Goal: Task Accomplishment & Management: Use online tool/utility

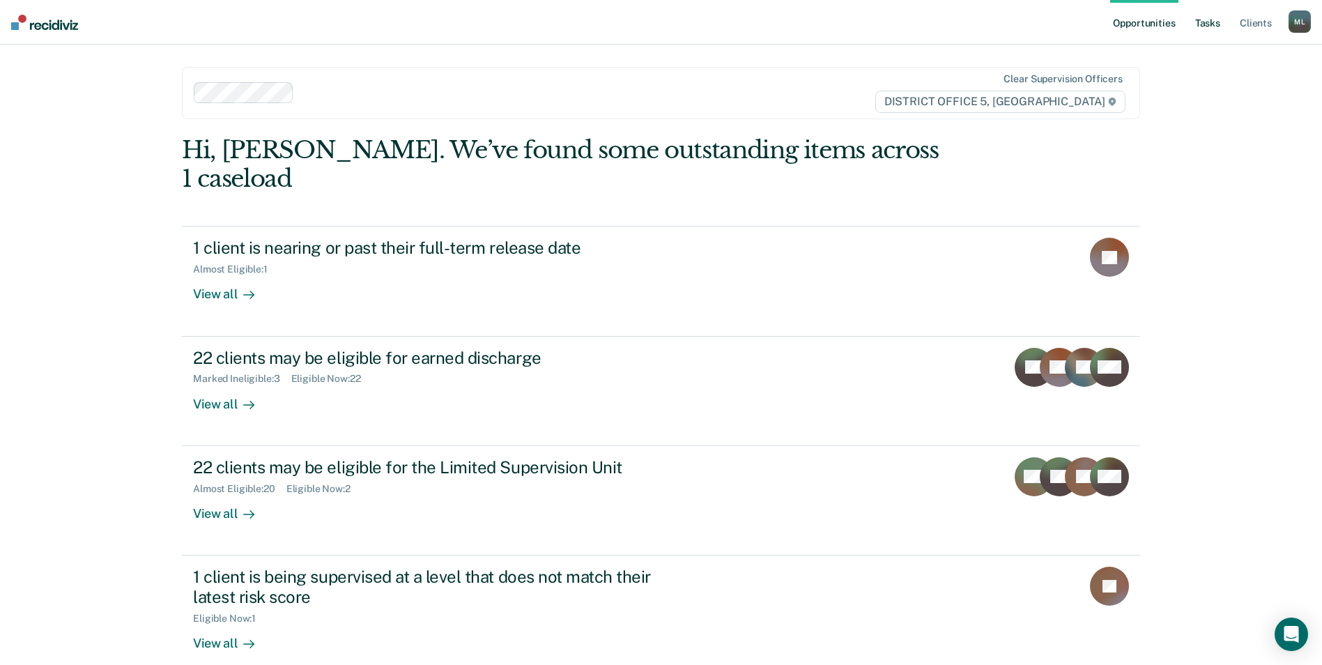
click at [1209, 17] on link "Tasks" at bounding box center [1207, 22] width 31 height 45
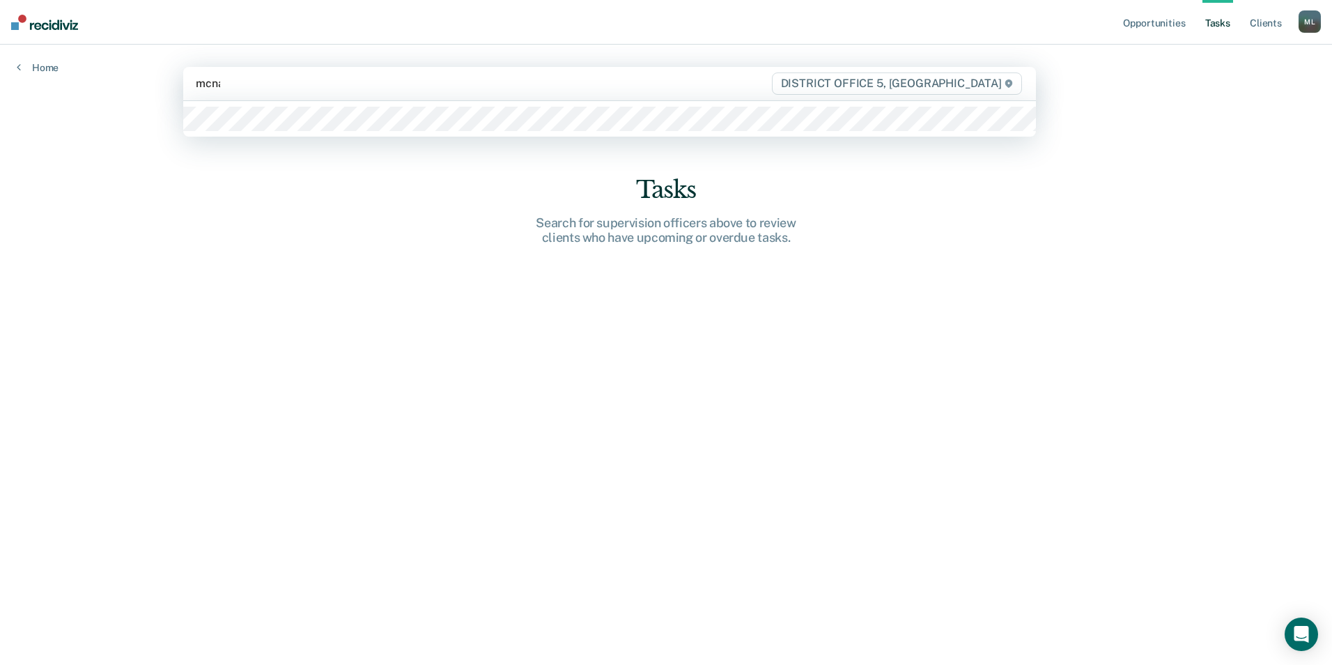
type input "mcnal"
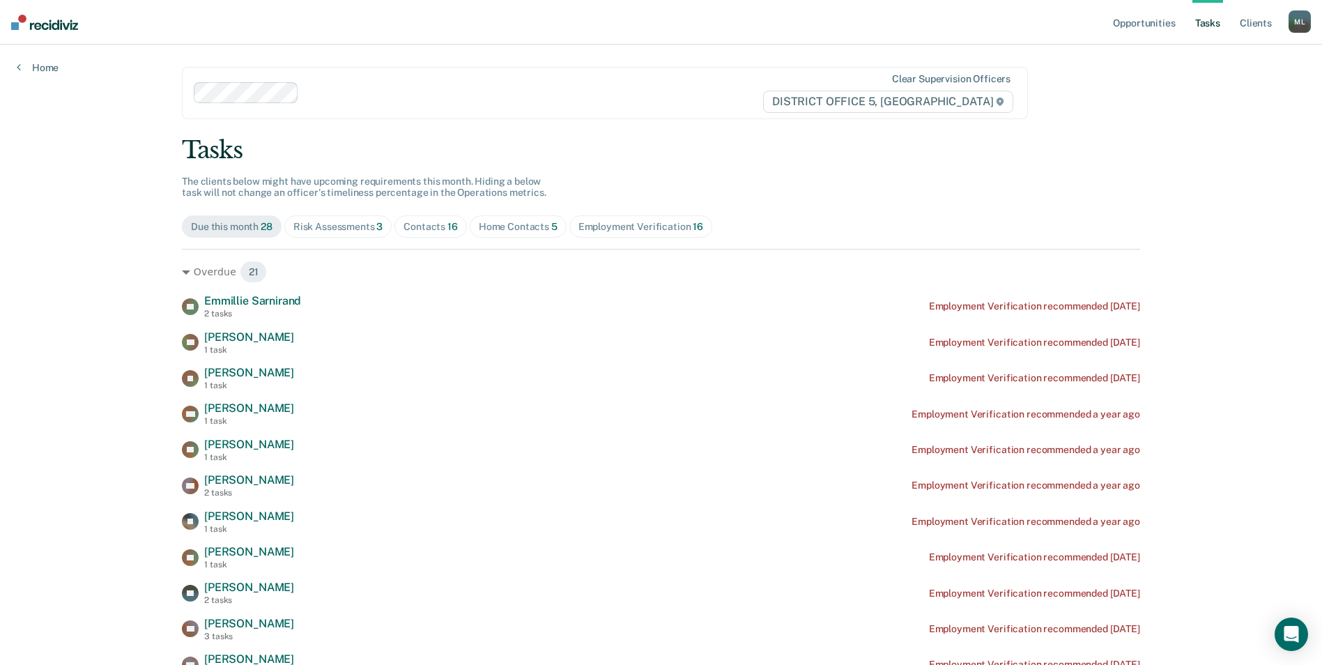
click at [514, 227] on div "Home Contacts 5" at bounding box center [518, 227] width 79 height 12
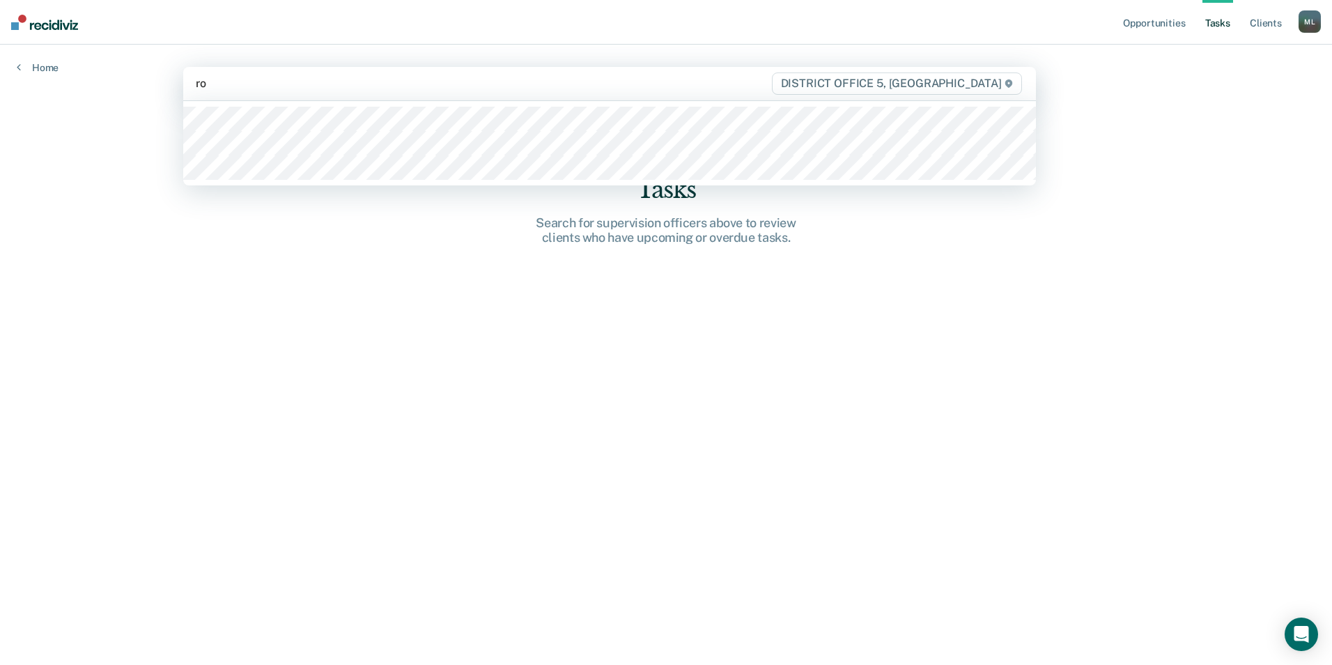
type input "rob"
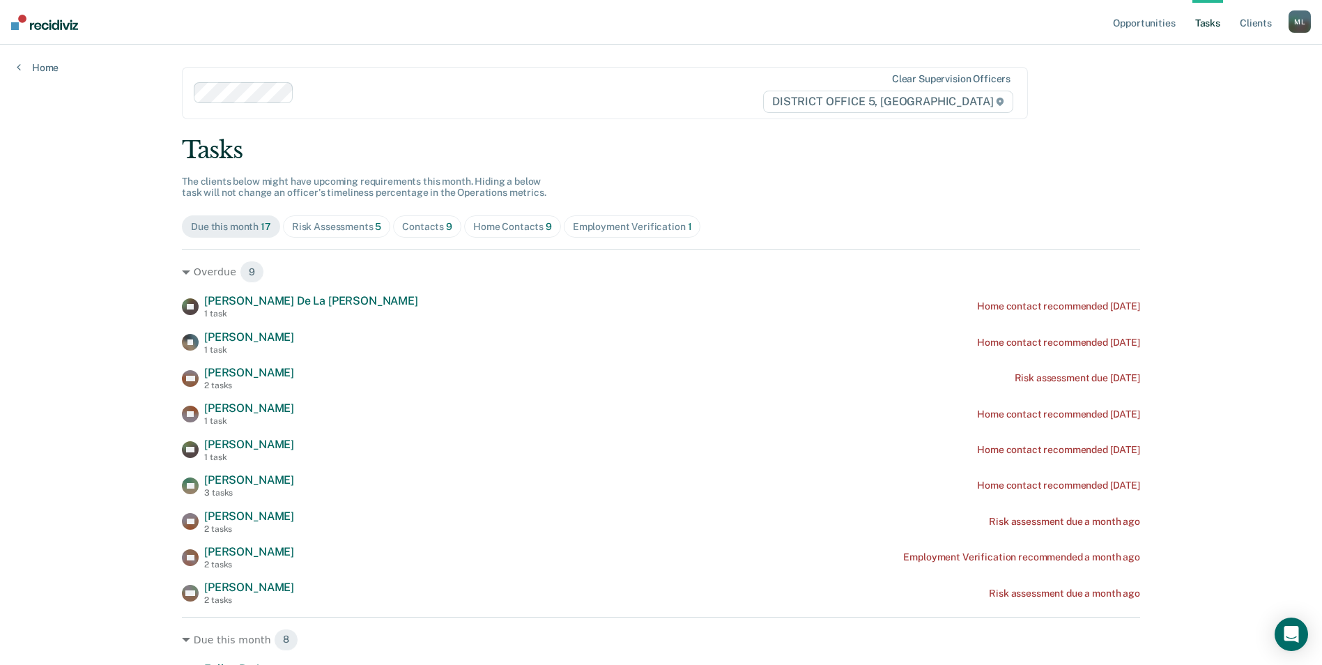
click at [488, 224] on div "Home Contacts 9" at bounding box center [512, 227] width 79 height 12
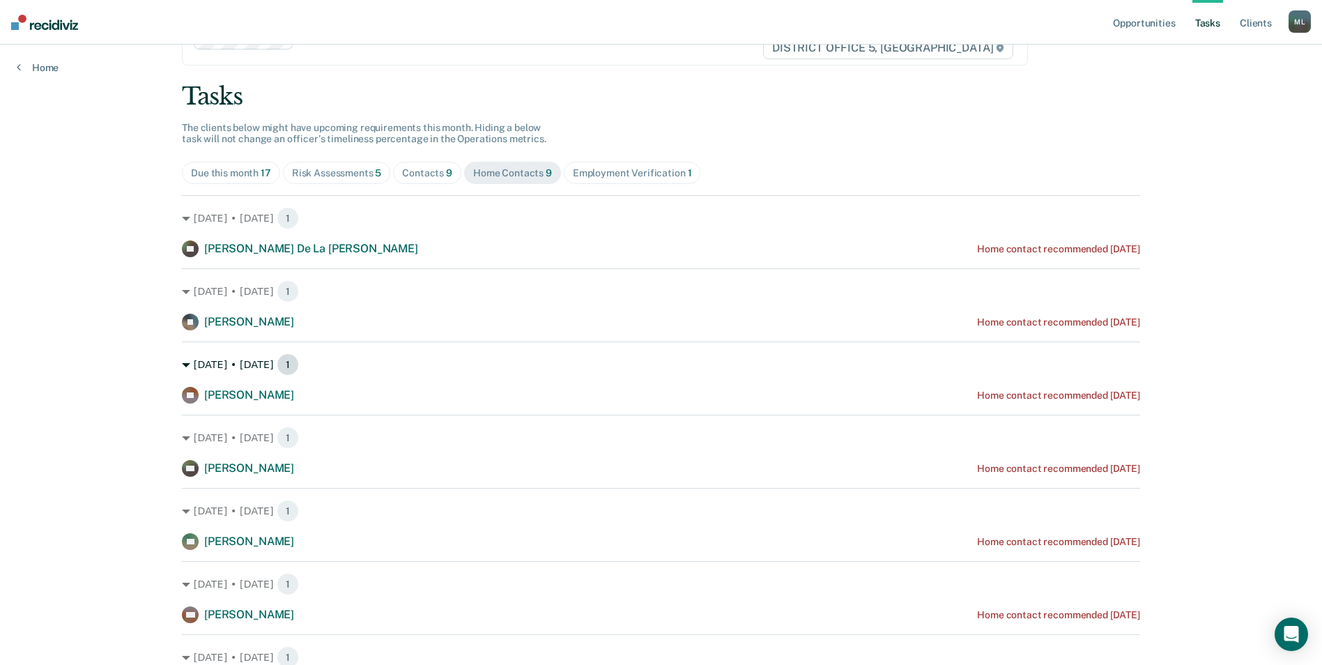
scroll to position [78, 0]
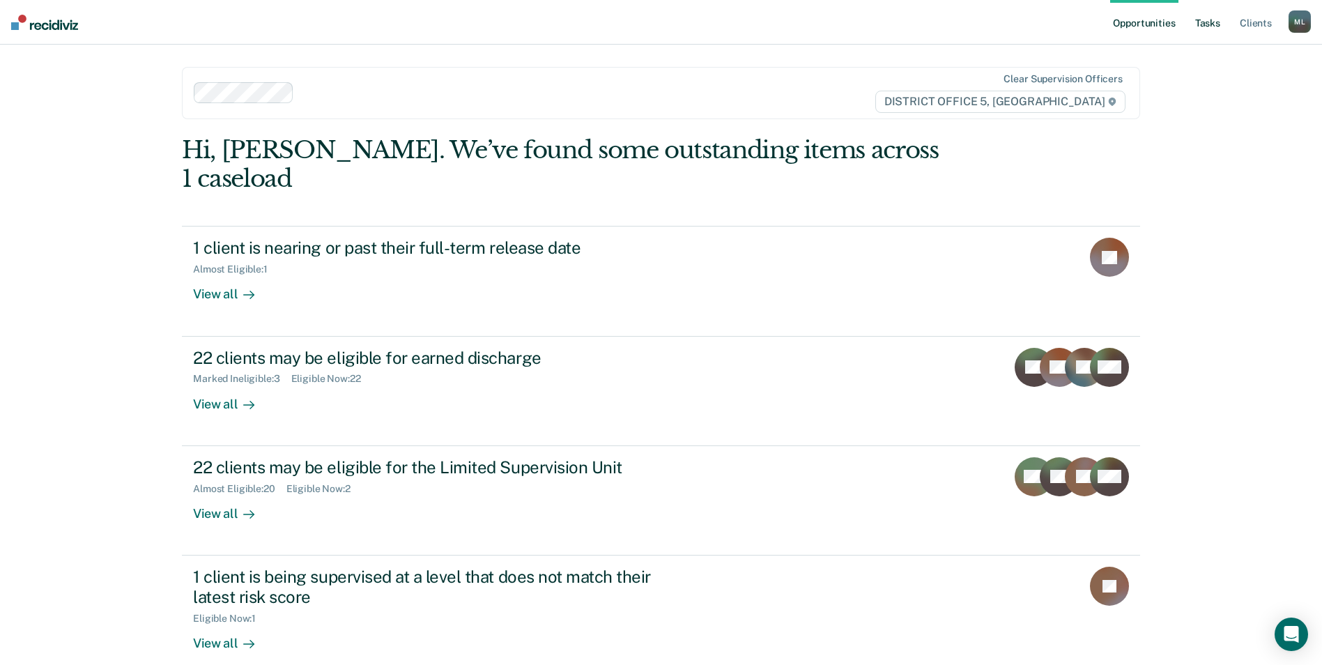
click at [1211, 17] on link "Tasks" at bounding box center [1207, 22] width 31 height 45
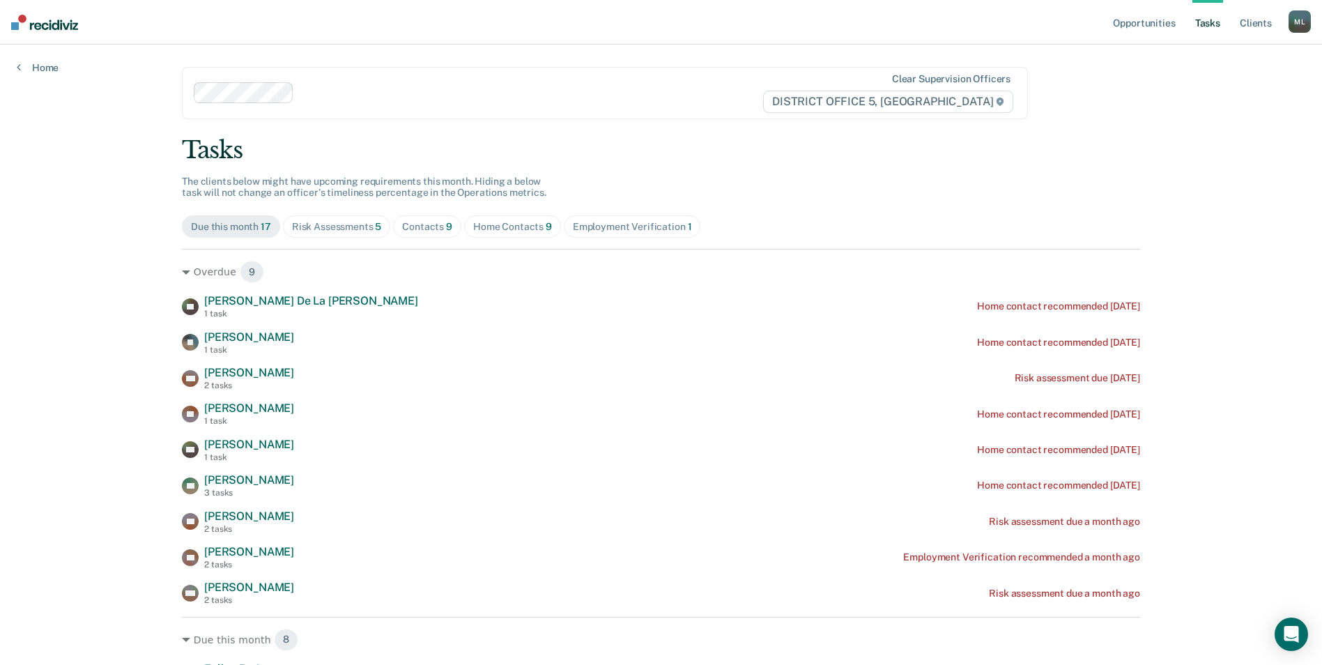
click at [503, 227] on div "Home Contacts 9" at bounding box center [512, 227] width 79 height 12
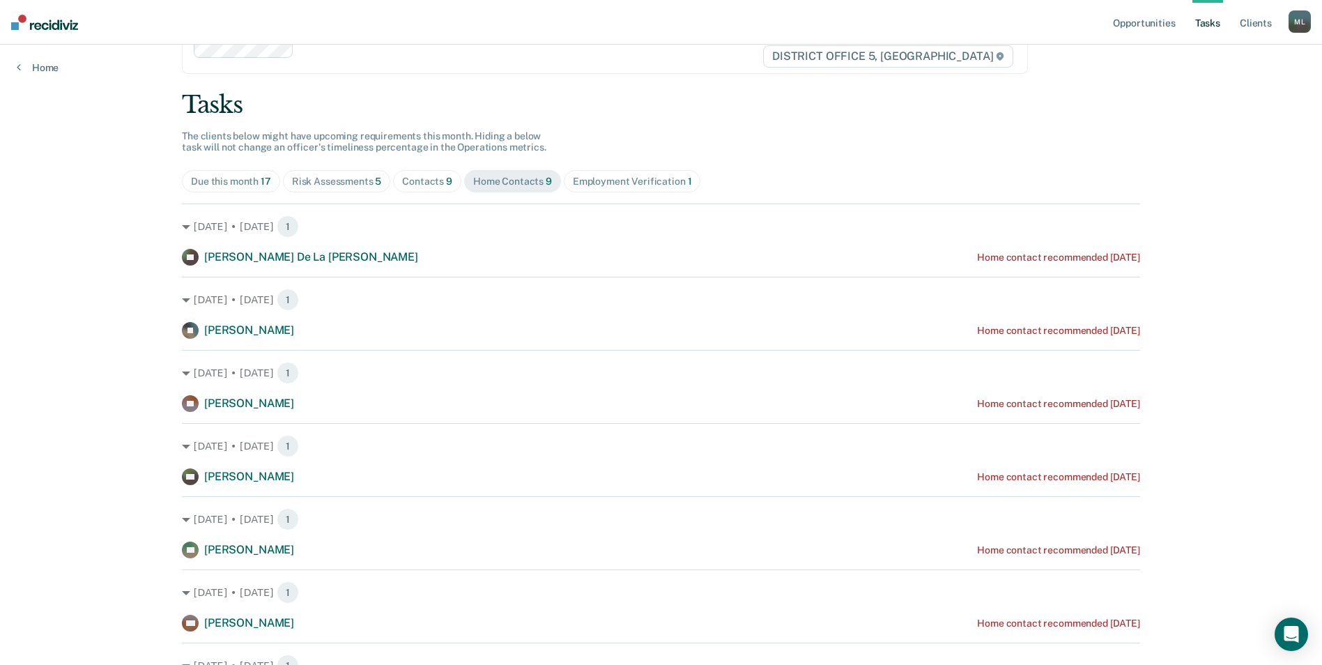
scroll to position [70, 0]
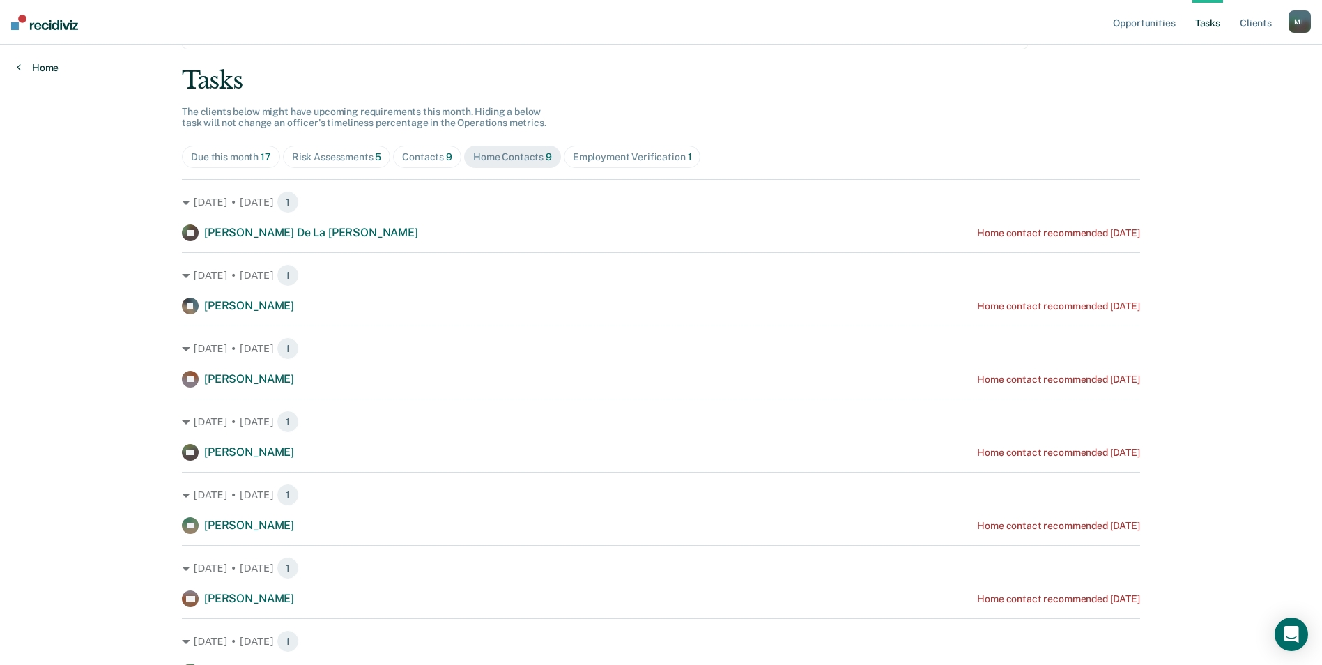
click at [39, 66] on link "Home" at bounding box center [38, 67] width 42 height 13
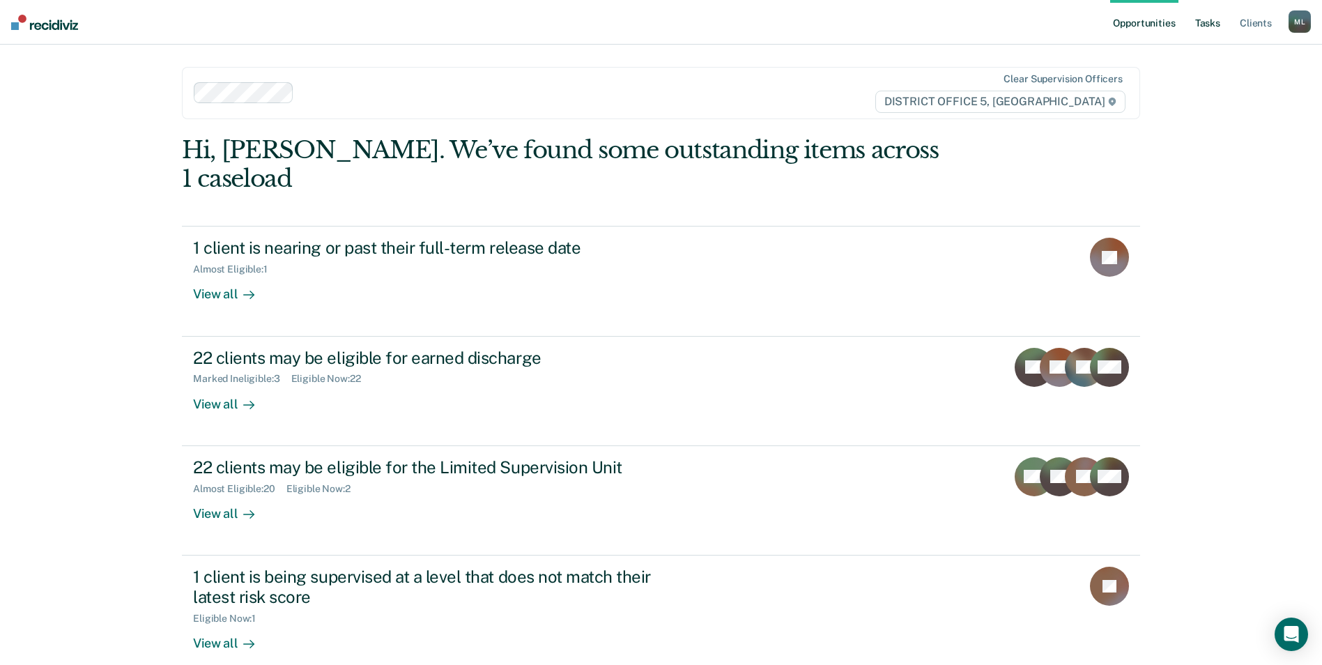
click at [1192, 17] on ul "Opportunities Tasks Client s" at bounding box center [1199, 22] width 178 height 45
click at [1202, 22] on link "Tasks" at bounding box center [1207, 22] width 31 height 45
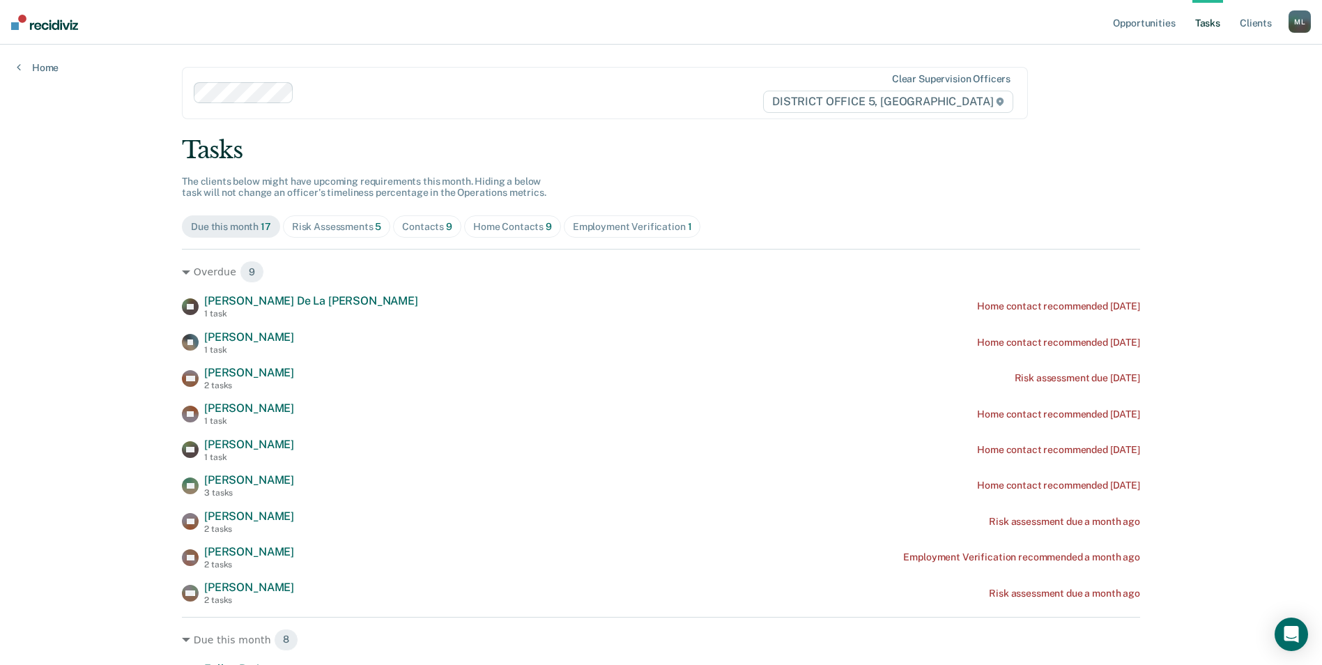
drag, startPoint x: 489, startPoint y: 221, endPoint x: 482, endPoint y: 222, distance: 7.1
click at [489, 221] on div "Home Contacts 9" at bounding box center [512, 227] width 79 height 12
